Goal: Information Seeking & Learning: Learn about a topic

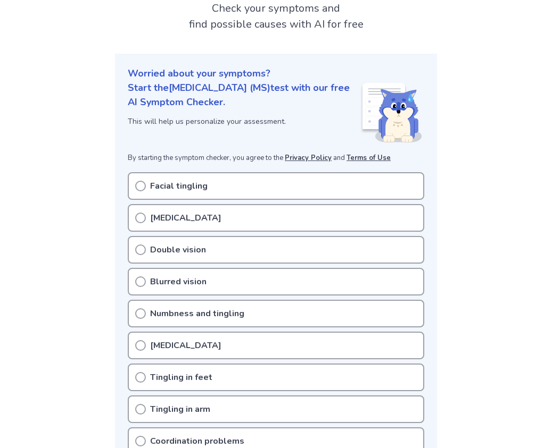
scroll to position [53, 0]
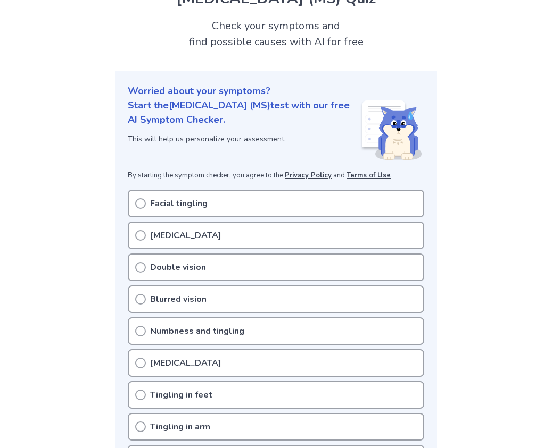
click at [141, 203] on icon at bounding box center [140, 203] width 11 height 11
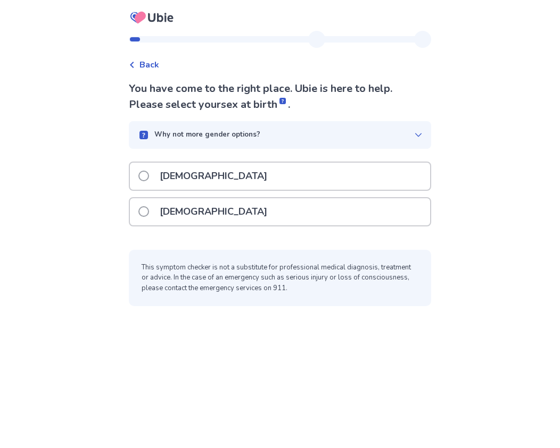
click at [183, 216] on p "[DEMOGRAPHIC_DATA]" at bounding box center [213, 211] width 120 height 27
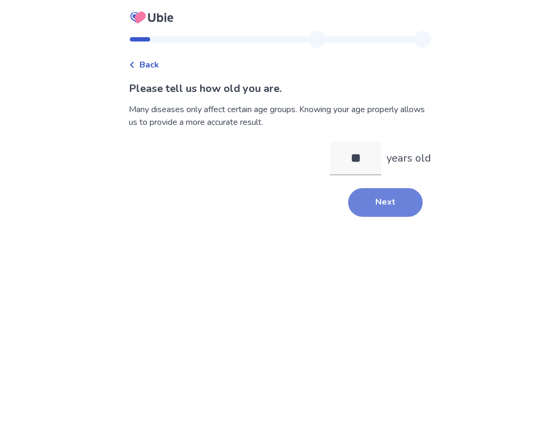
type input "**"
click at [379, 212] on button "Next" at bounding box center [385, 202] width 74 height 29
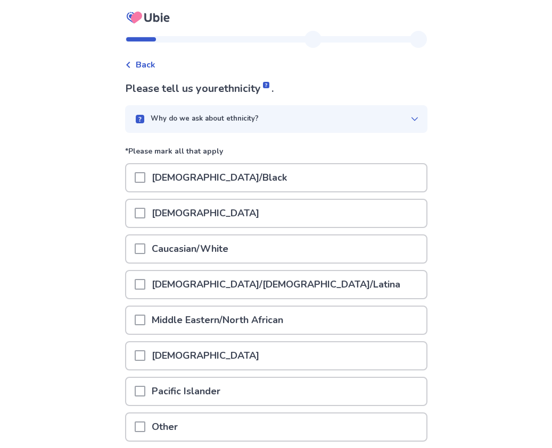
click at [288, 247] on div "Caucasian/White" at bounding box center [276, 249] width 300 height 27
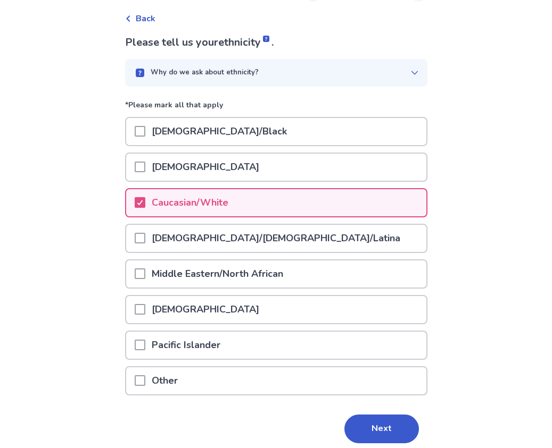
scroll to position [88, 0]
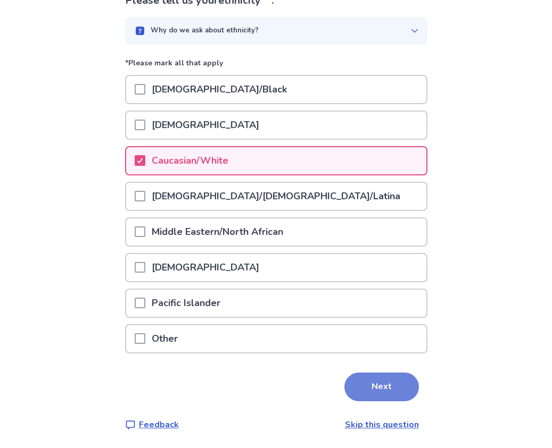
click at [375, 393] on button "Next" at bounding box center [381, 387] width 74 height 29
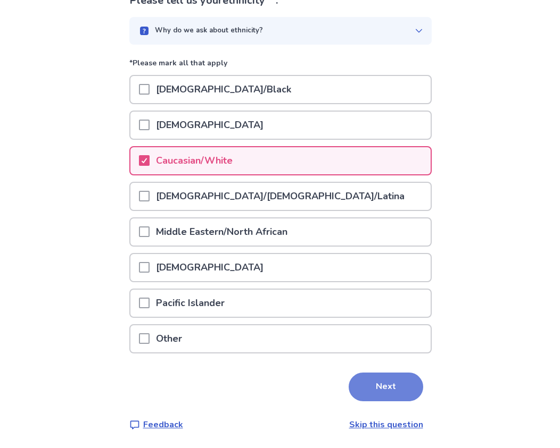
scroll to position [0, 0]
